Goal: Information Seeking & Learning: Learn about a topic

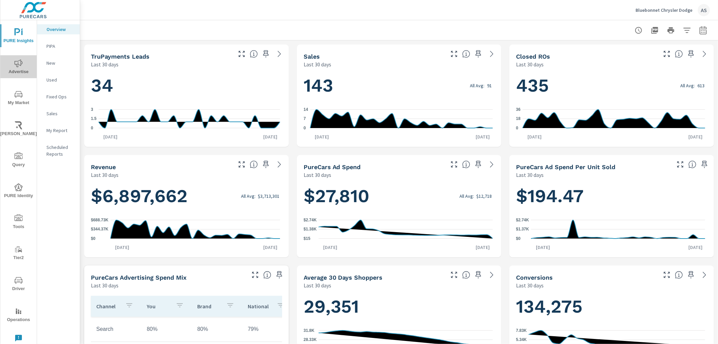
click at [19, 69] on span "Advertise" at bounding box center [18, 67] width 32 height 17
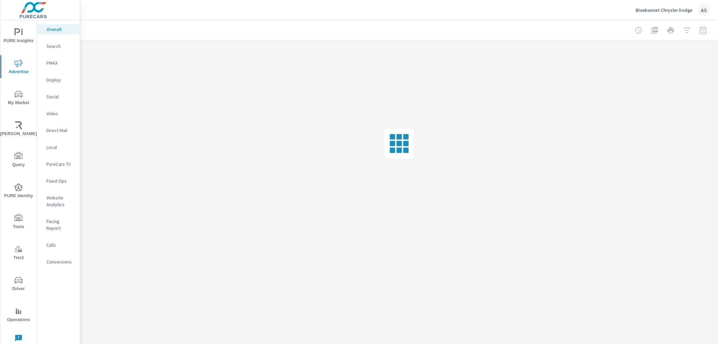
click at [24, 100] on span "My Market" at bounding box center [18, 98] width 32 height 17
click at [56, 249] on p "Industry Fixed Ops" at bounding box center [60, 251] width 28 height 13
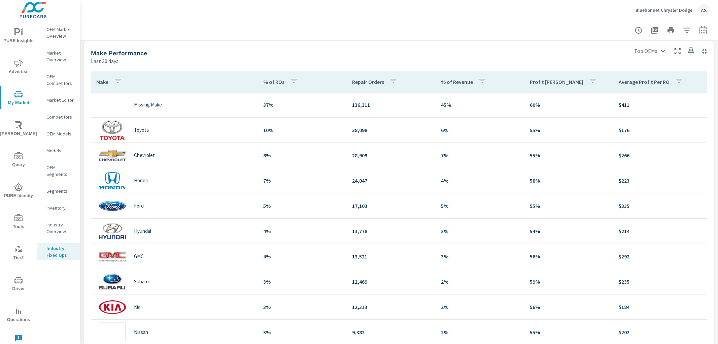
scroll to position [249, 0]
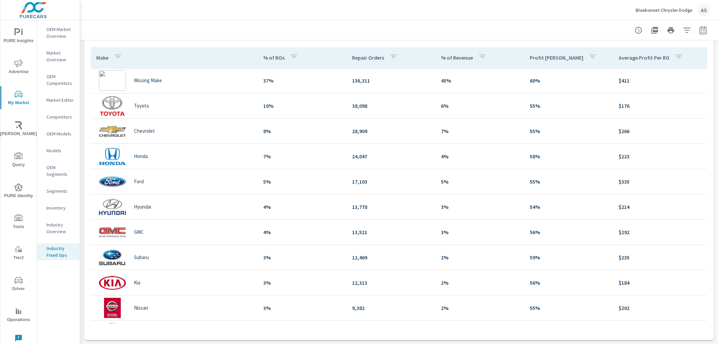
click at [18, 33] on icon "nav menu" at bounding box center [18, 32] width 8 height 8
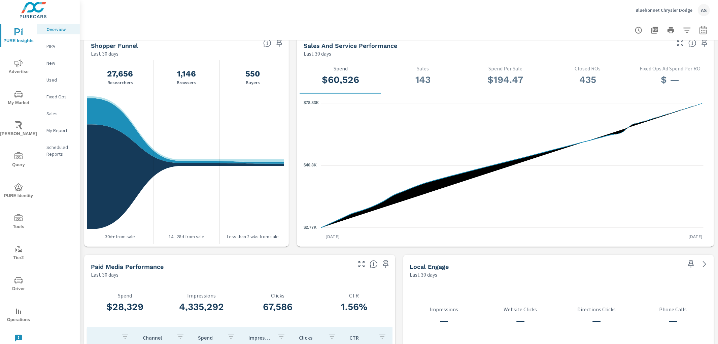
scroll to position [801, 0]
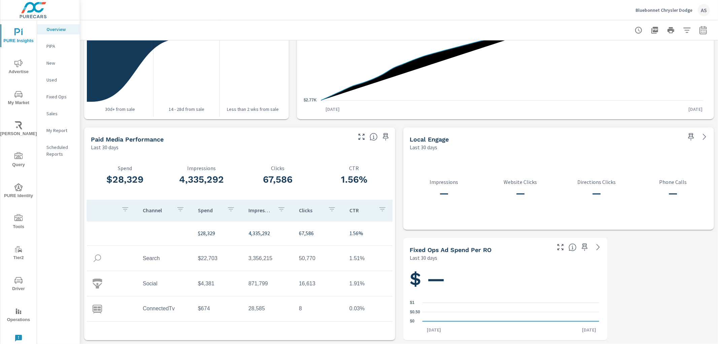
click at [51, 46] on p "PIPA" at bounding box center [60, 46] width 28 height 7
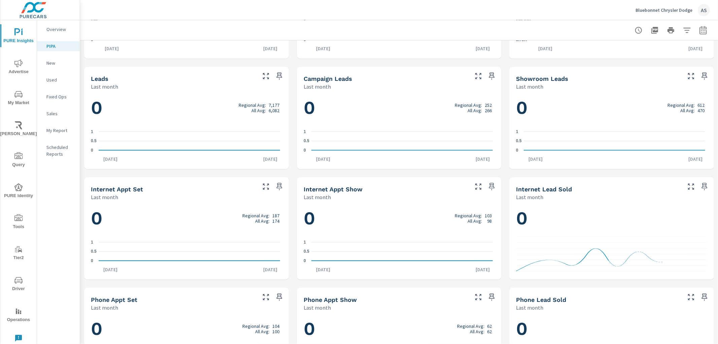
scroll to position [359, 0]
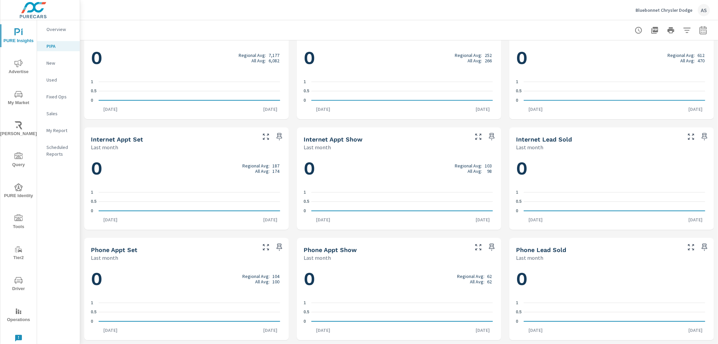
click at [55, 62] on p "New" at bounding box center [60, 63] width 28 height 7
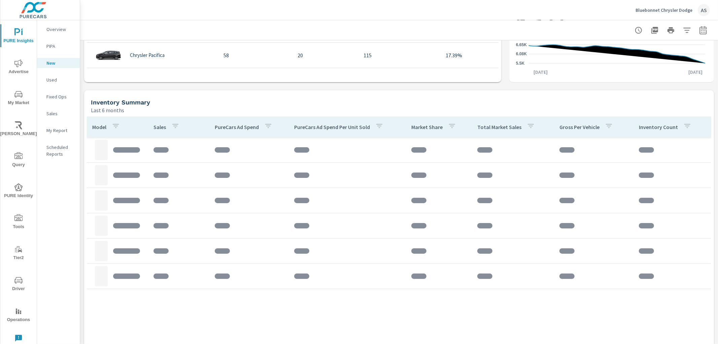
scroll to position [470, 0]
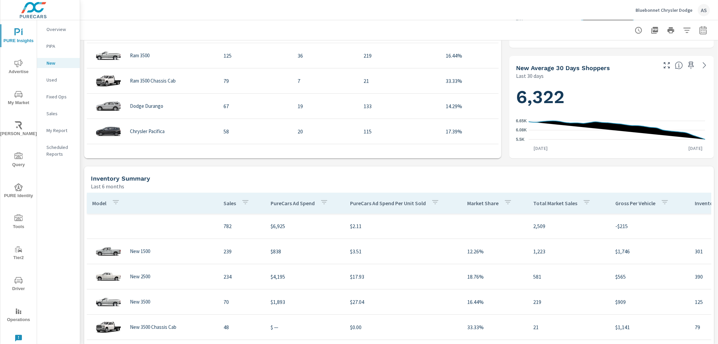
scroll to position [170, 0]
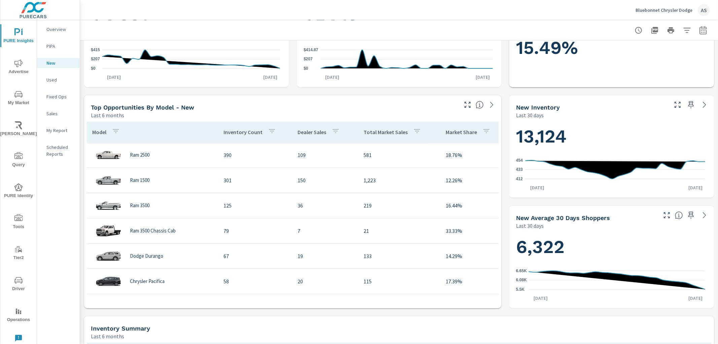
click at [58, 73] on nav "Overview PIPA New Used Fixed Ops Sales My Report Scheduled Reports" at bounding box center [58, 94] width 43 height 148
click at [58, 76] on p "Used" at bounding box center [60, 79] width 28 height 7
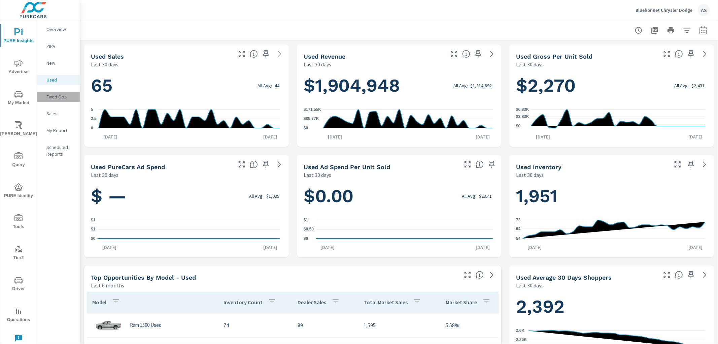
click at [51, 98] on p "Fixed Ops" at bounding box center [60, 96] width 28 height 7
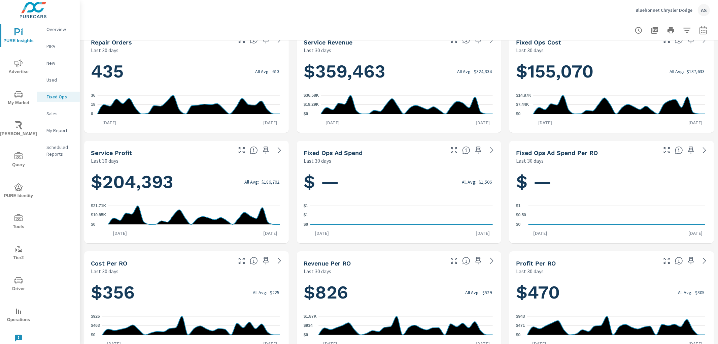
scroll to position [28, 0]
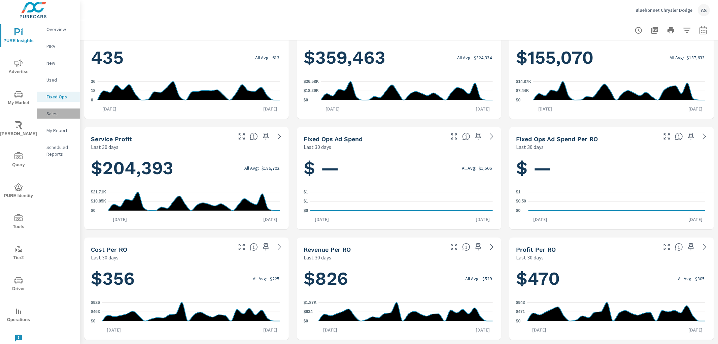
click at [48, 114] on p "Sales" at bounding box center [60, 113] width 28 height 7
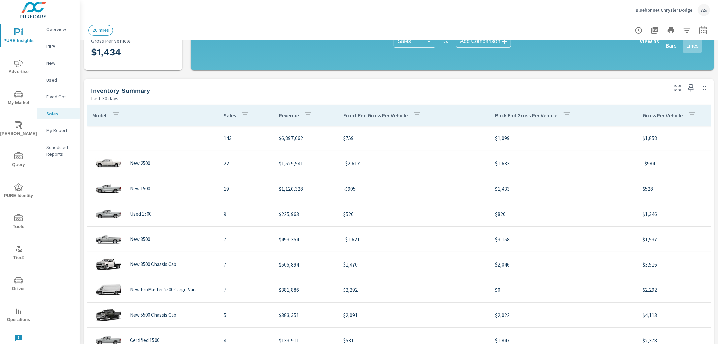
scroll to position [249, 0]
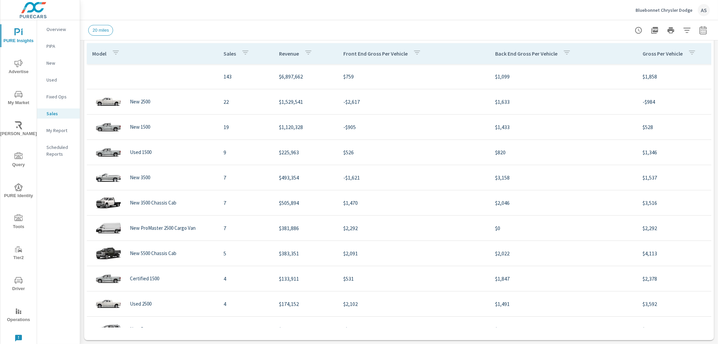
click at [20, 66] on icon "nav menu" at bounding box center [18, 63] width 8 height 8
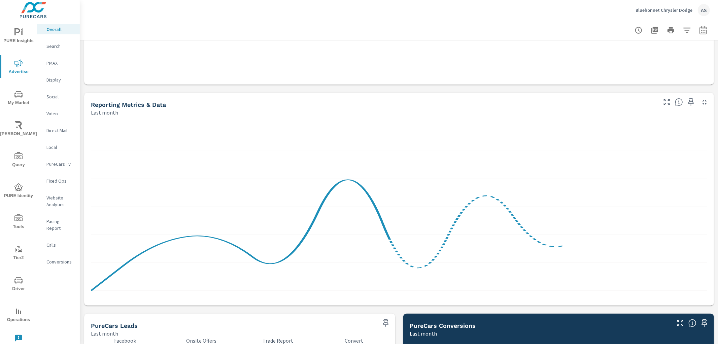
scroll to position [635, 0]
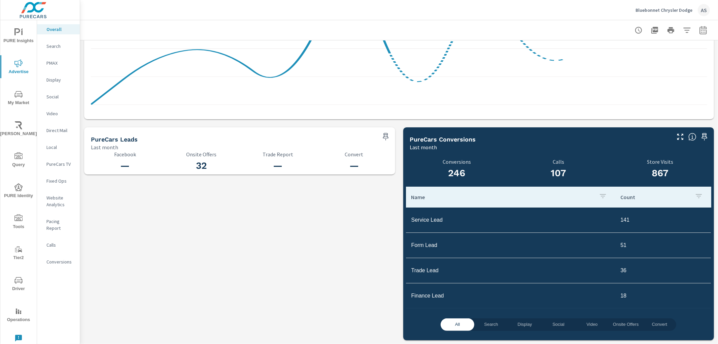
click at [53, 44] on p "Search" at bounding box center [60, 46] width 28 height 7
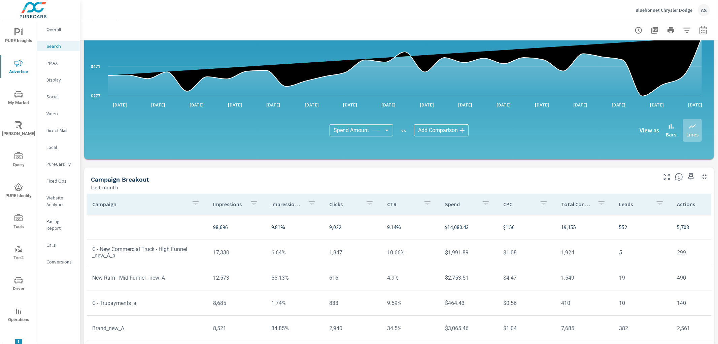
scroll to position [415, 0]
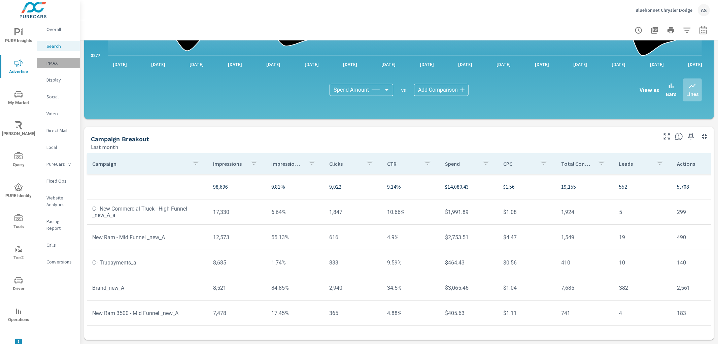
click at [55, 64] on p "PMAX" at bounding box center [60, 63] width 28 height 7
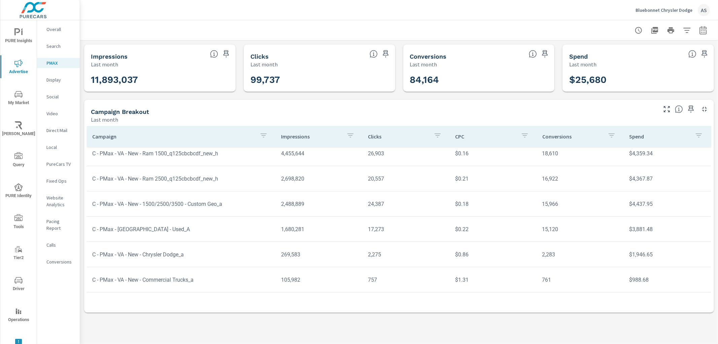
scroll to position [100, 0]
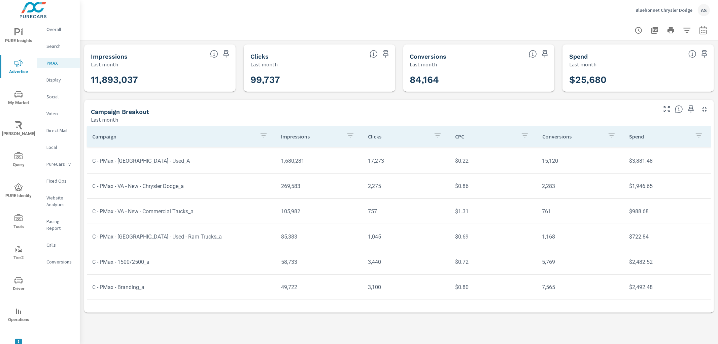
click at [55, 78] on p "Display" at bounding box center [60, 79] width 28 height 7
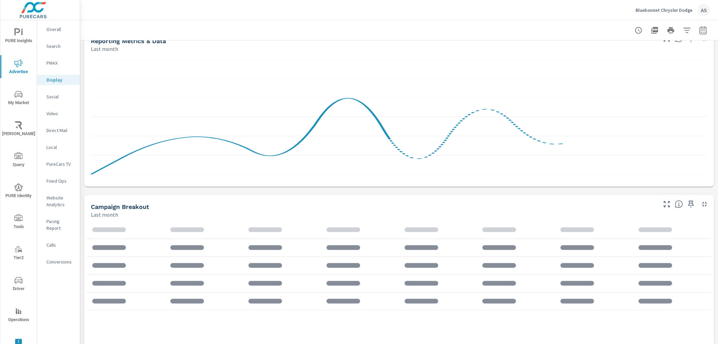
scroll to position [138, 0]
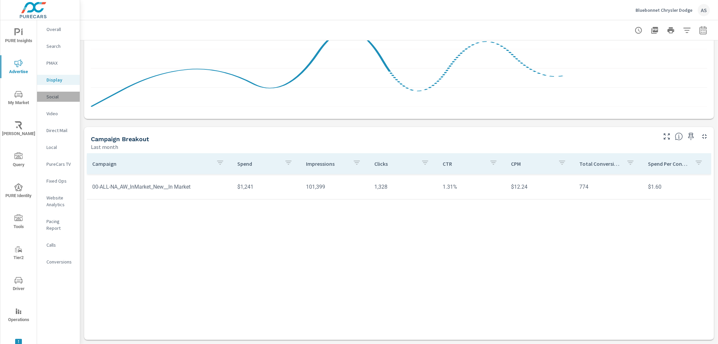
click at [49, 98] on p "Social" at bounding box center [60, 96] width 28 height 7
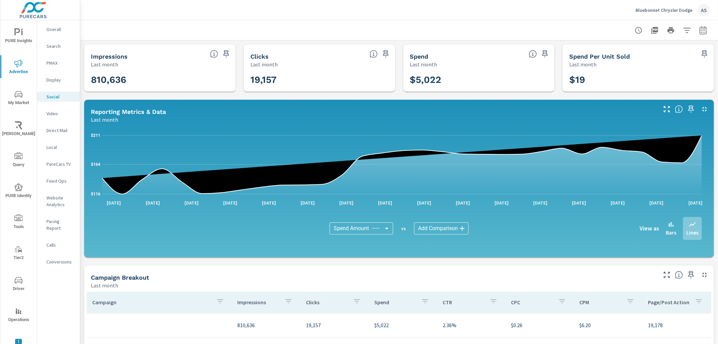
click at [60, 114] on p "Video" at bounding box center [60, 113] width 28 height 7
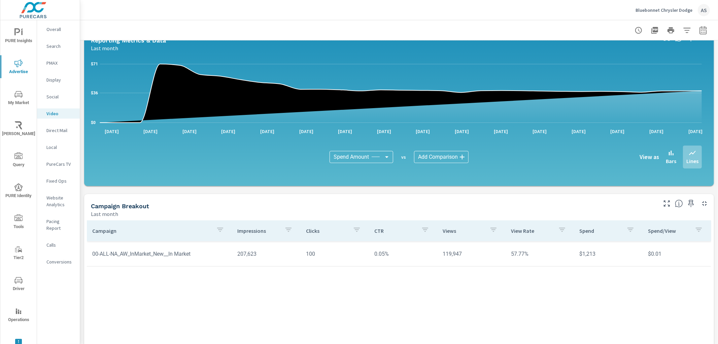
scroll to position [138, 0]
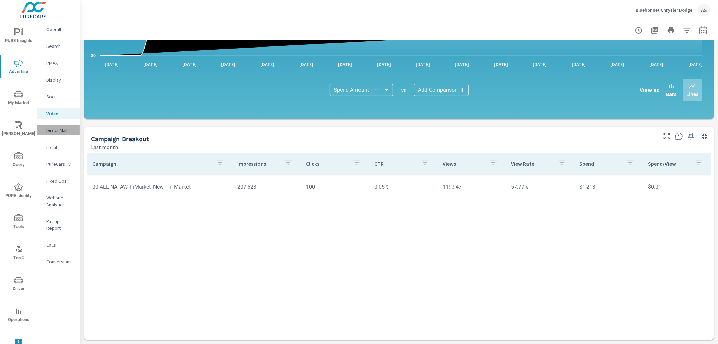
click at [55, 128] on p "Direct Mail" at bounding box center [60, 130] width 28 height 7
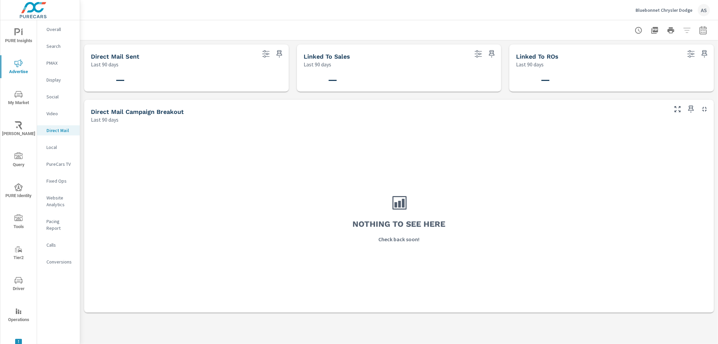
click at [55, 154] on nav "Overall Search PMAX Display Social Video Direct Mail Local PureCars TV Fixed Op…" at bounding box center [58, 148] width 43 height 256
click at [51, 148] on p "Local" at bounding box center [60, 147] width 28 height 7
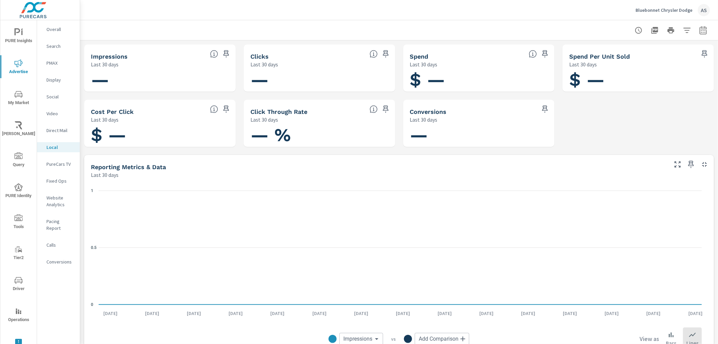
scroll to position [138, 0]
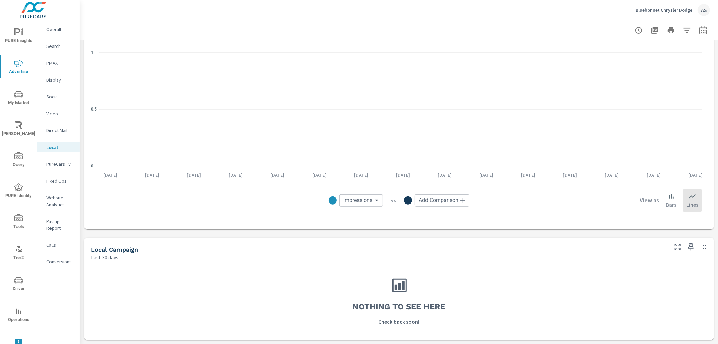
click at [55, 162] on p "PureCars TV" at bounding box center [60, 164] width 28 height 7
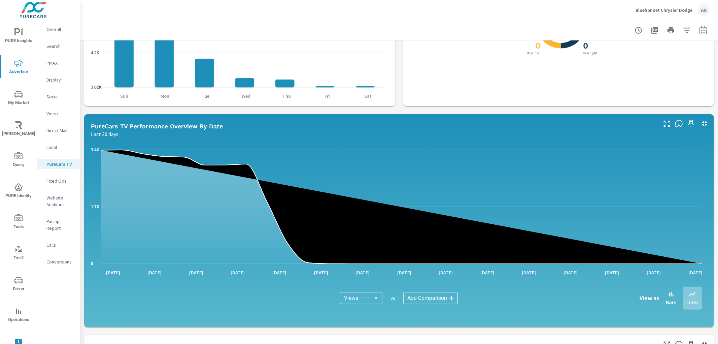
scroll to position [486, 0]
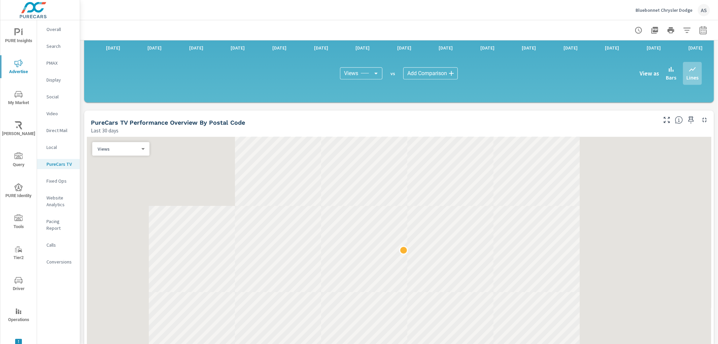
click at [64, 181] on p "Fixed Ops" at bounding box center [60, 181] width 28 height 7
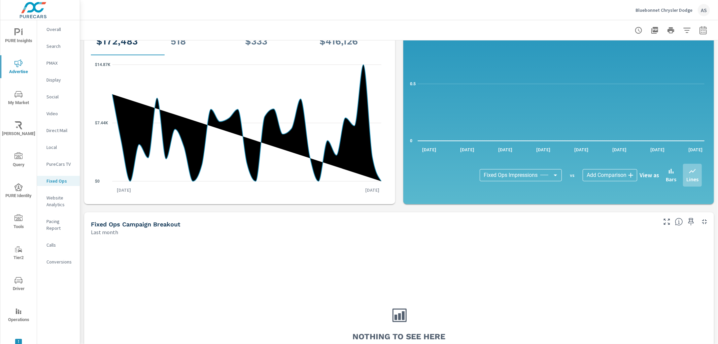
scroll to position [193, 0]
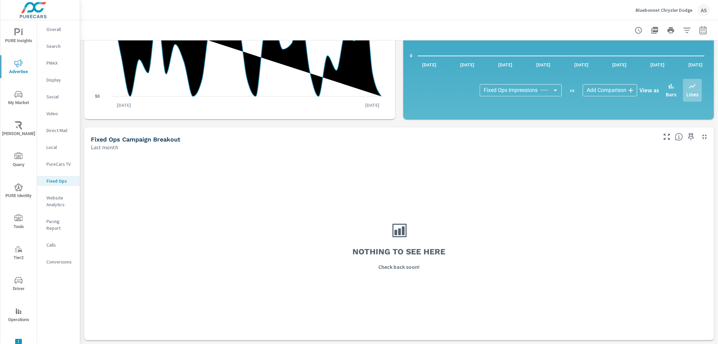
click at [63, 202] on p "Website Analytics" at bounding box center [60, 200] width 28 height 13
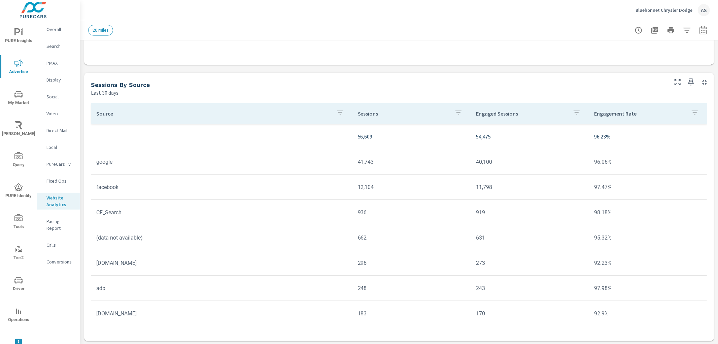
scroll to position [525, 0]
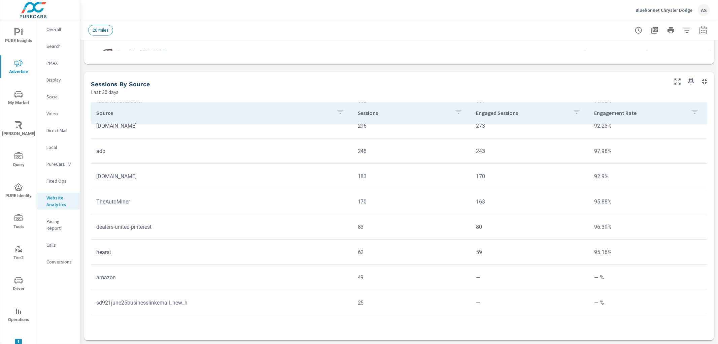
scroll to position [150, 0]
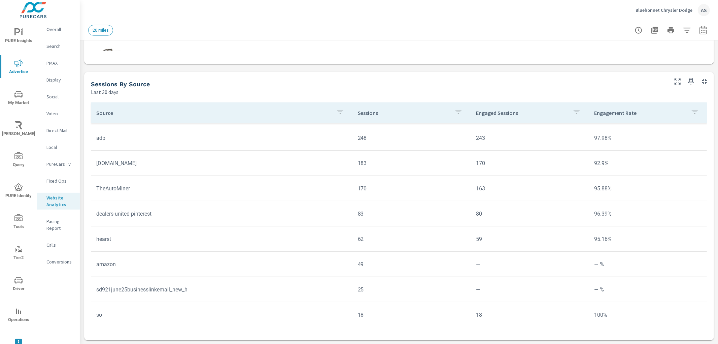
scroll to position [187, 0]
click at [63, 224] on p "Pacing Report" at bounding box center [60, 224] width 28 height 13
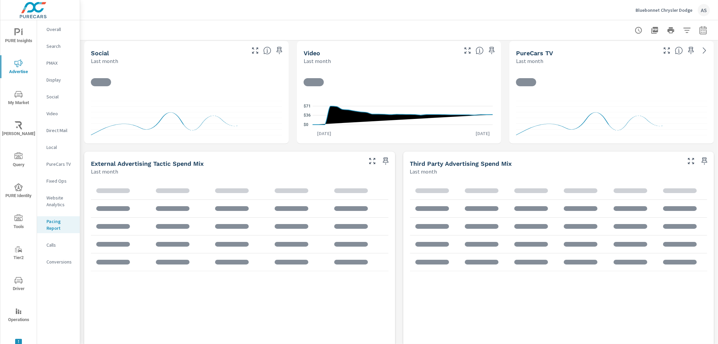
scroll to position [249, 0]
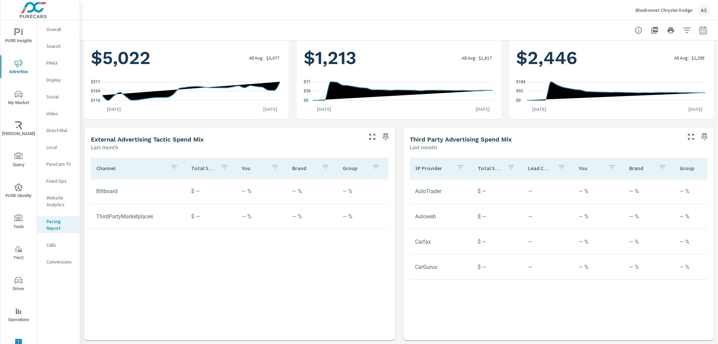
click at [55, 243] on p "Calls" at bounding box center [60, 245] width 28 height 7
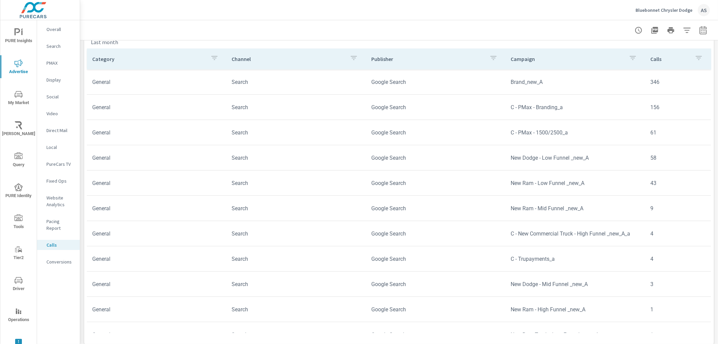
scroll to position [359, 0]
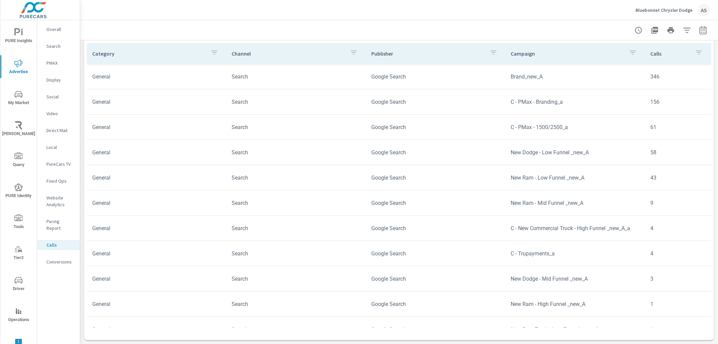
click at [61, 258] on p "Conversions" at bounding box center [60, 261] width 28 height 7
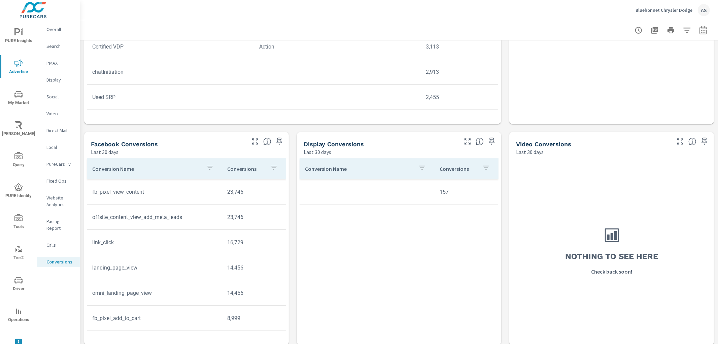
scroll to position [415, 0]
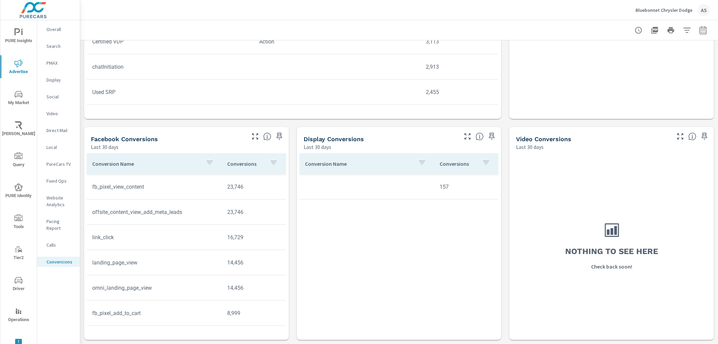
click at [56, 149] on p "Local" at bounding box center [60, 147] width 28 height 7
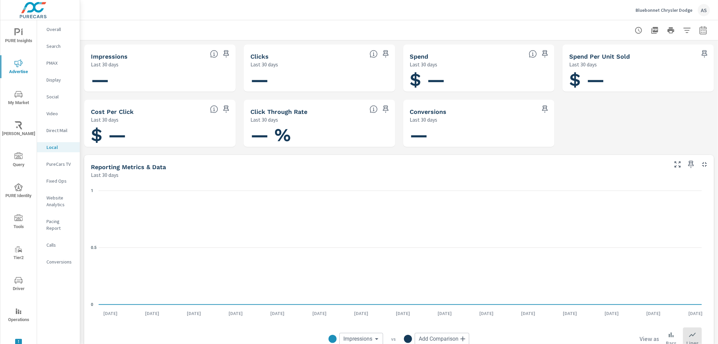
click at [668, 9] on p "Bluebonnet Chrysler Dodge" at bounding box center [664, 10] width 57 height 6
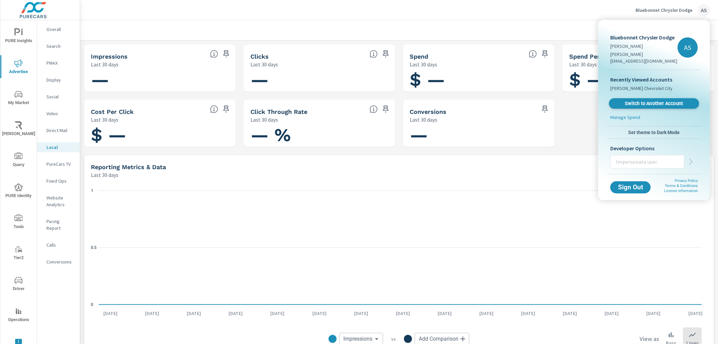
click at [635, 100] on span "Switch to Another Account" at bounding box center [654, 103] width 83 height 6
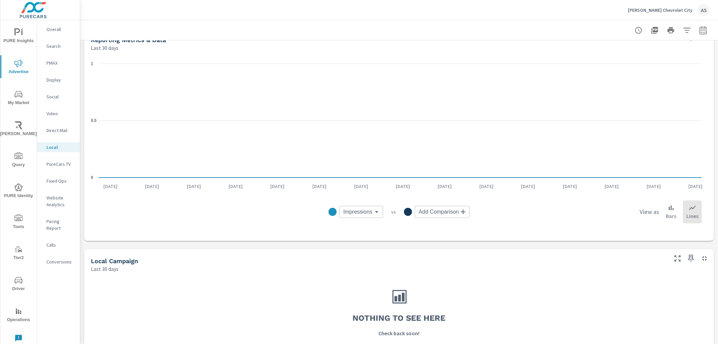
scroll to position [138, 0]
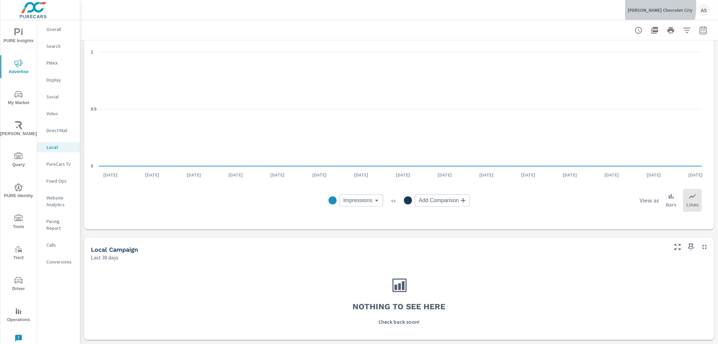
click at [664, 7] on p "[PERSON_NAME] Chevrolet City" at bounding box center [660, 10] width 65 height 6
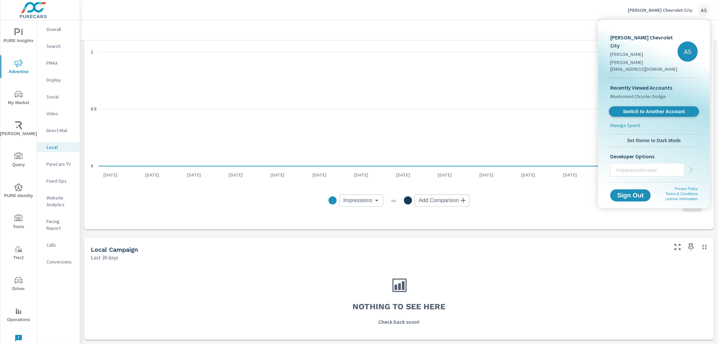
click at [642, 106] on link "Switch to Another Account" at bounding box center [654, 111] width 90 height 10
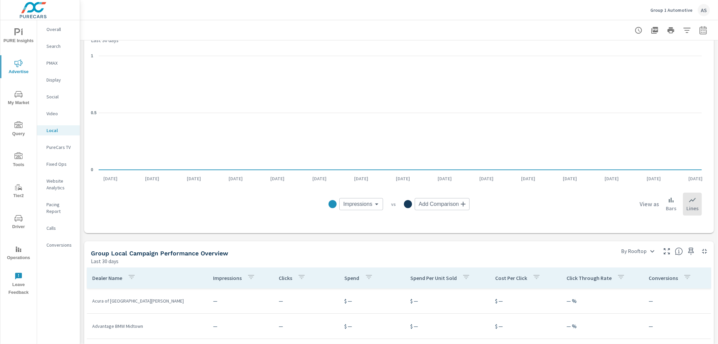
scroll to position [359, 0]
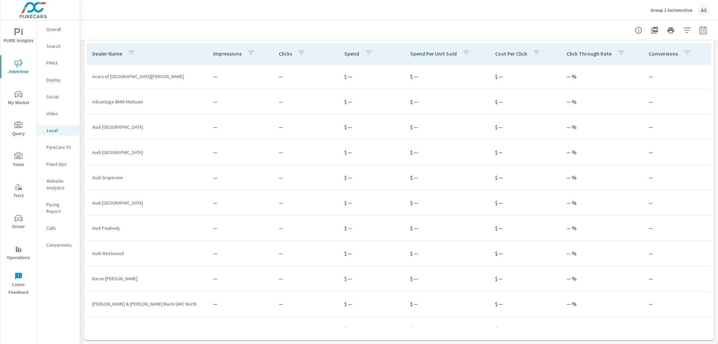
click at [62, 144] on p "PureCars TV" at bounding box center [60, 147] width 28 height 7
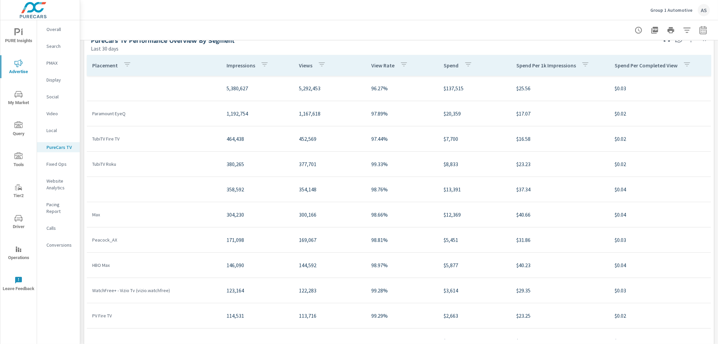
scroll to position [856, 0]
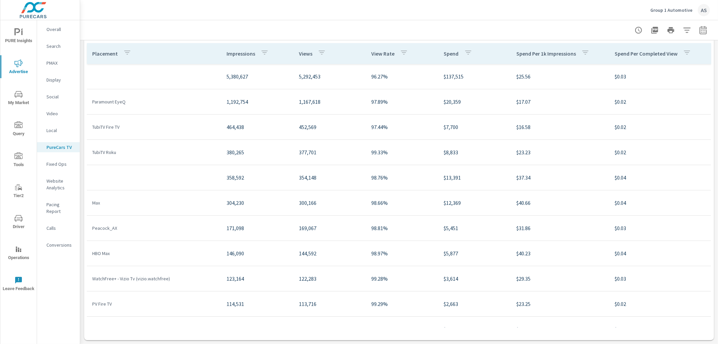
click at [12, 89] on button "My Market" at bounding box center [18, 97] width 36 height 23
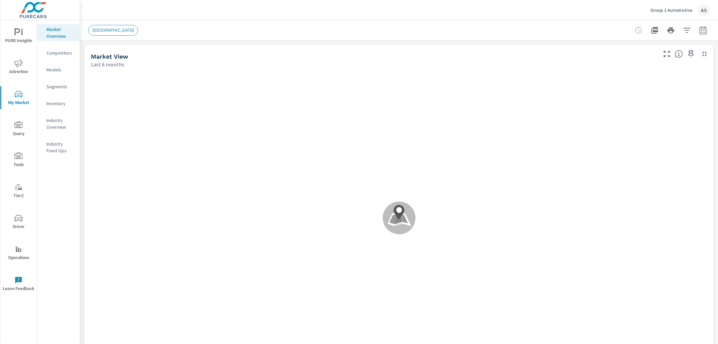
click at [62, 142] on p "Industry Fixed Ops" at bounding box center [60, 146] width 28 height 13
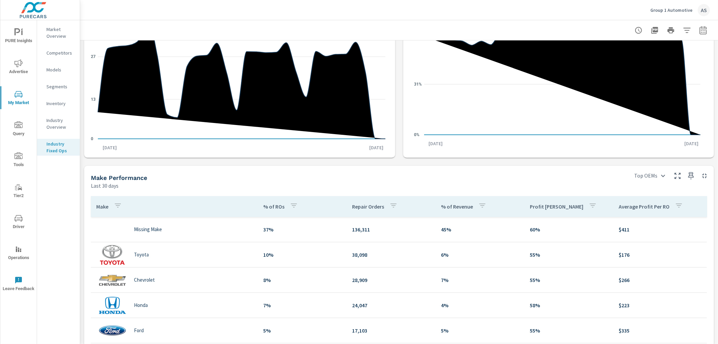
scroll to position [187, 0]
